Goal: Task Accomplishment & Management: Use online tool/utility

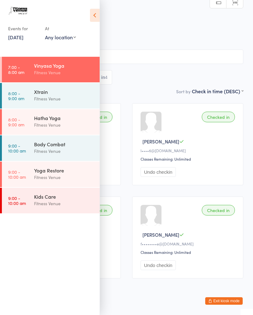
click at [59, 148] on div "Body Combat" at bounding box center [64, 144] width 60 height 7
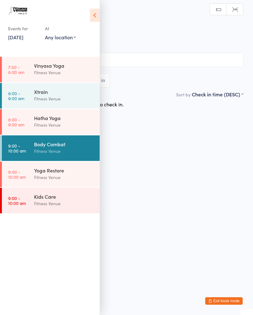
click at [95, 14] on icon at bounding box center [95, 15] width 10 height 13
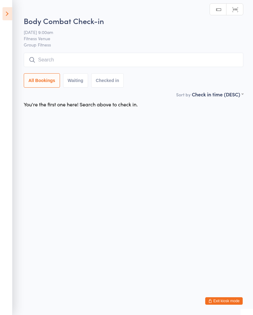
click at [134, 60] on input "search" at bounding box center [133, 60] width 219 height 14
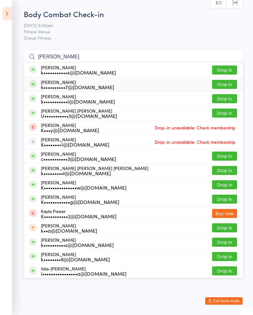
type input "[PERSON_NAME]"
click at [95, 85] on div "k••••••••••7@[DOMAIN_NAME]" at bounding box center [77, 87] width 73 height 5
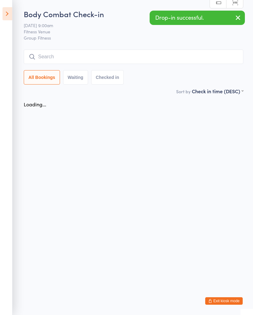
click at [105, 55] on input "search" at bounding box center [133, 57] width 219 height 14
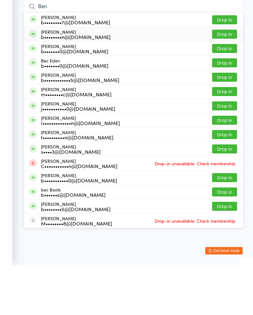
type input "Ben"
click at [86, 85] on div "b••••••••n@[DOMAIN_NAME]" at bounding box center [76, 87] width 70 height 5
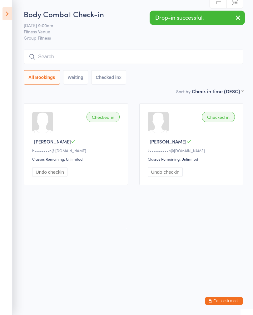
click at [106, 59] on input "search" at bounding box center [133, 57] width 219 height 14
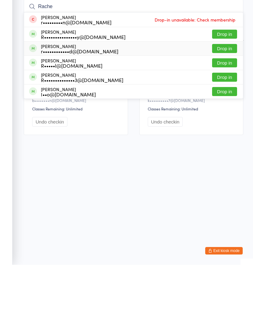
type input "Rache"
click at [104, 94] on div "[PERSON_NAME] r••••••••••••d@[DOMAIN_NAME]" at bounding box center [79, 99] width 77 height 10
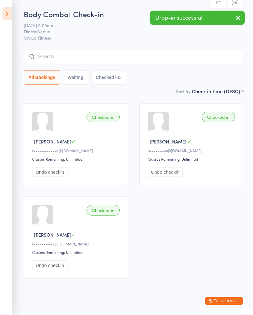
click at [121, 59] on input "search" at bounding box center [133, 57] width 219 height 14
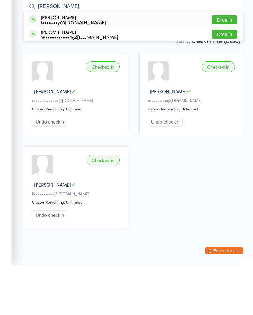
type input "[PERSON_NAME]"
click at [91, 65] on div "[PERSON_NAME] l•••••••y@[DOMAIN_NAME]" at bounding box center [73, 70] width 65 height 10
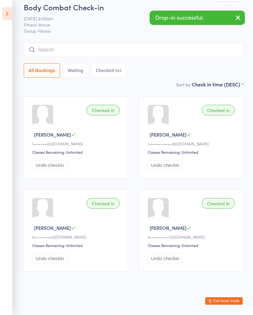
click at [119, 43] on input "search" at bounding box center [133, 50] width 219 height 14
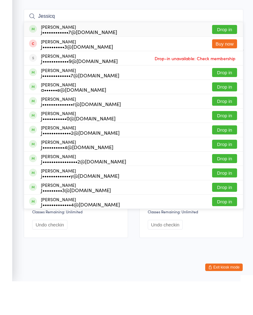
type input "Jessicq"
click at [95, 114] on div "[PERSON_NAME] a••••••e@[DOMAIN_NAME] Drop in" at bounding box center [133, 121] width 219 height 14
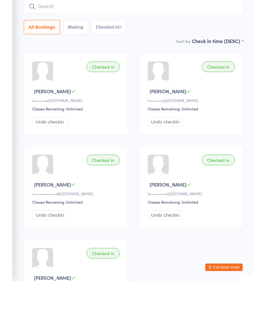
click at [126, 33] on input "search" at bounding box center [133, 40] width 219 height 14
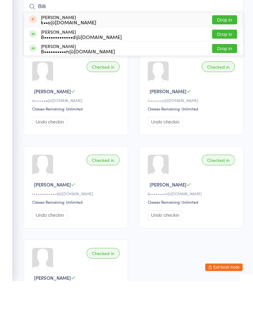
type input "Billi"
click at [96, 68] on div "B•••••••••••••d@[DOMAIN_NAME]" at bounding box center [81, 70] width 81 height 5
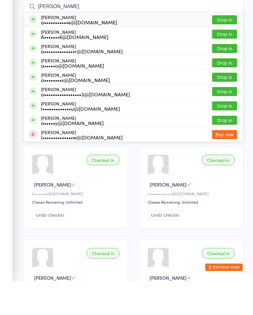
type input "[PERSON_NAME]"
click at [59, 48] on div "[PERSON_NAME] a•••••••••••e@[DOMAIN_NAME]" at bounding box center [79, 53] width 76 height 10
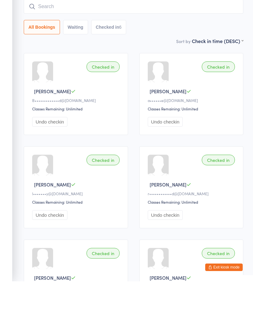
scroll to position [50, 0]
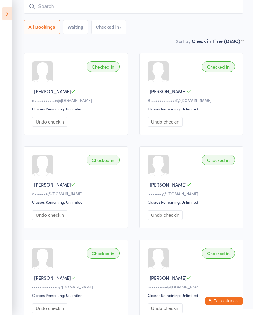
click at [106, 9] on input "search" at bounding box center [133, 6] width 219 height 14
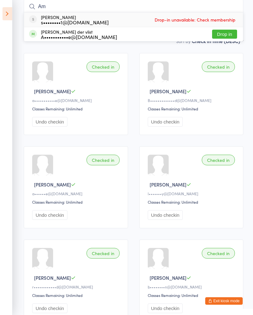
type input "A"
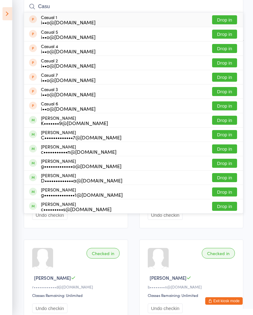
type input "Casu"
click at [88, 20] on div "i••o@[DOMAIN_NAME]" at bounding box center [68, 22] width 55 height 5
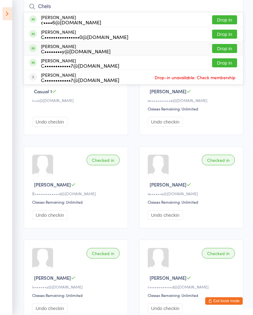
type input "Chels"
click at [105, 52] on div "[PERSON_NAME] C••••••••y@[DOMAIN_NAME] Drop in" at bounding box center [133, 48] width 219 height 14
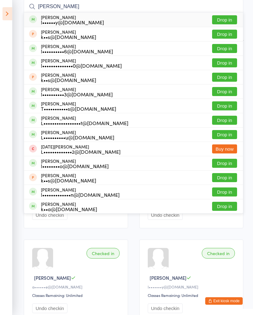
type input "[PERSON_NAME]"
click at [102, 122] on div "L•••••••••••••••••t@[DOMAIN_NAME]" at bounding box center [84, 122] width 87 height 5
